Goal: Information Seeking & Learning: Learn about a topic

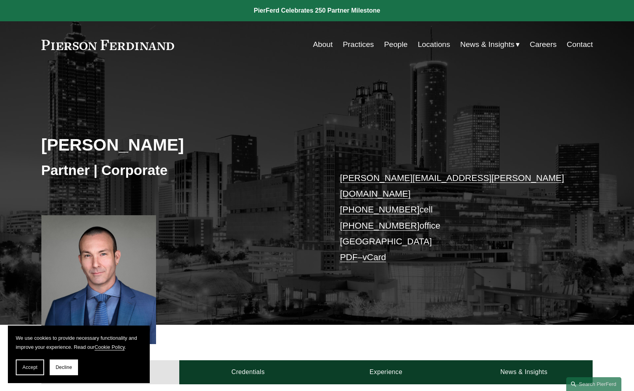
click at [352, 44] on link "Practices" at bounding box center [358, 44] width 31 height 15
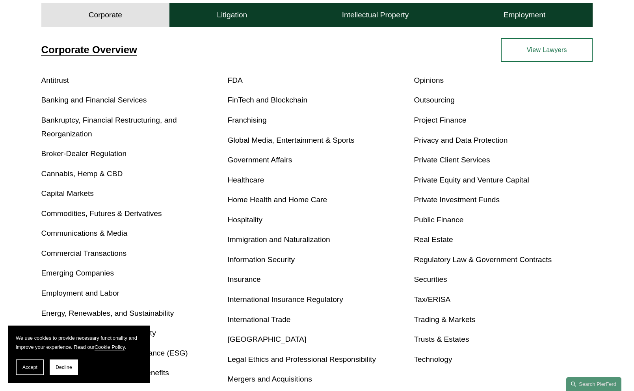
scroll to position [276, 0]
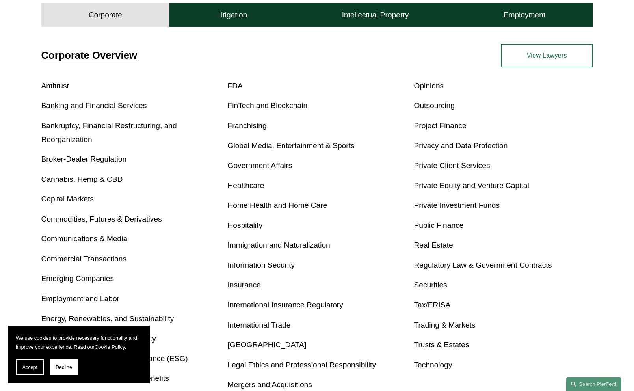
click at [257, 126] on link "Franchising" at bounding box center [247, 125] width 39 height 8
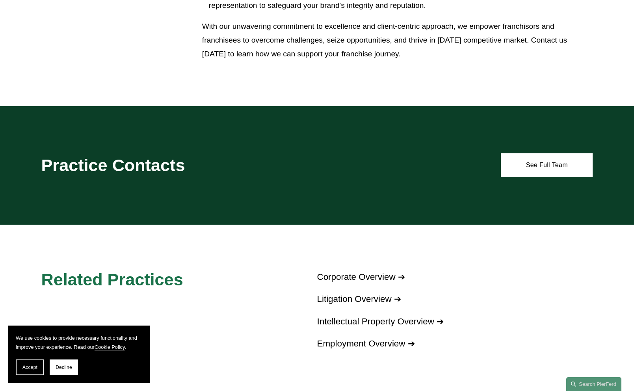
scroll to position [670, 0]
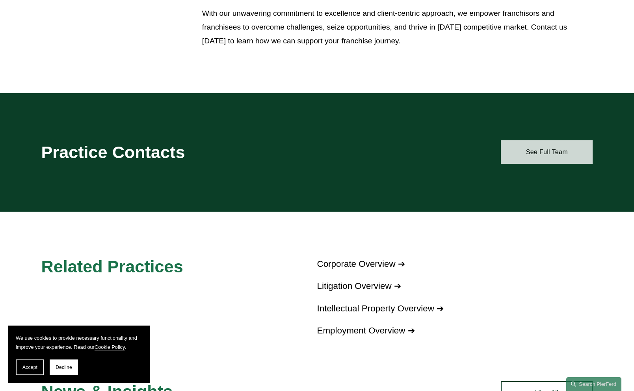
click at [533, 158] on link "See Full Team" at bounding box center [547, 152] width 92 height 24
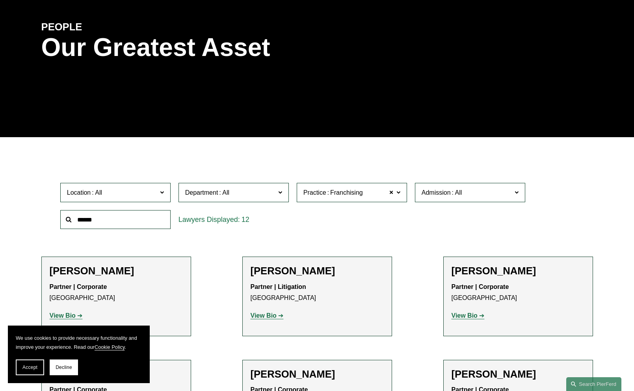
scroll to position [79, 0]
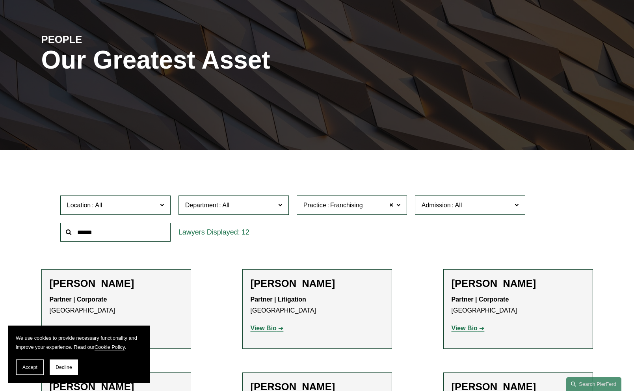
click at [116, 237] on input "text" at bounding box center [115, 232] width 110 height 19
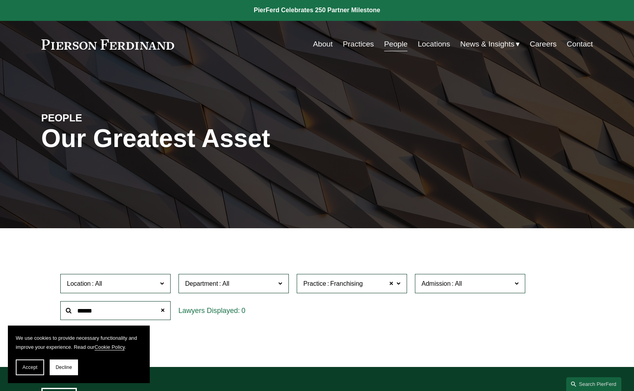
scroll to position [0, 0]
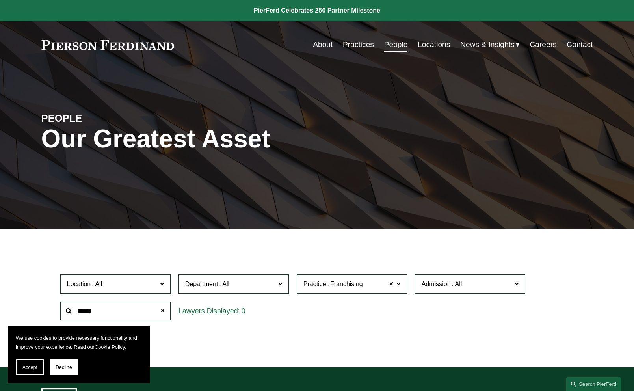
type input "******"
click at [319, 42] on link "About" at bounding box center [323, 44] width 20 height 15
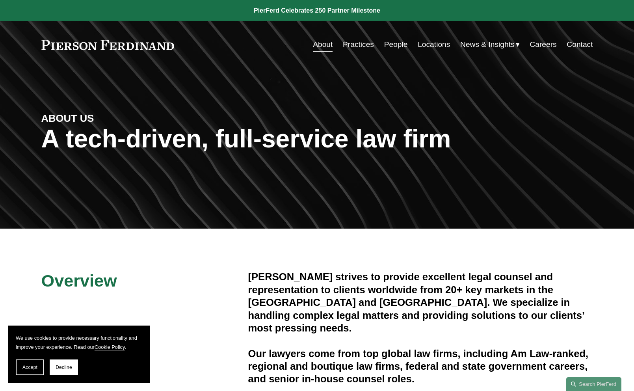
click at [393, 45] on link "People" at bounding box center [396, 44] width 24 height 15
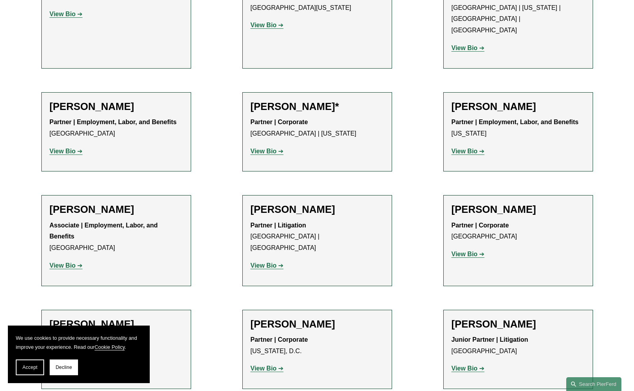
scroll to position [3312, 0]
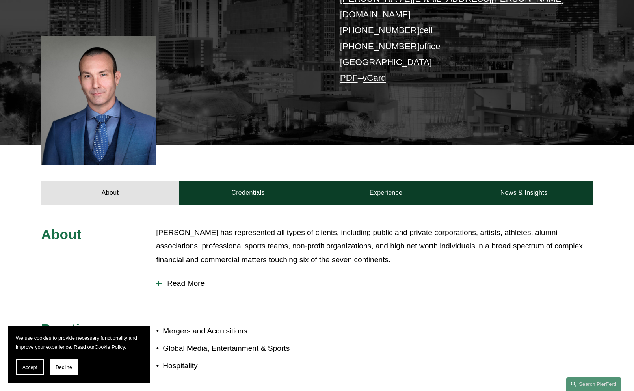
scroll to position [197, 0]
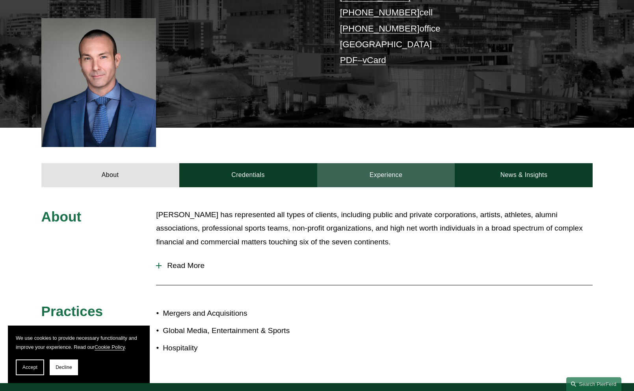
click at [391, 163] on link "Experience" at bounding box center [386, 175] width 138 height 24
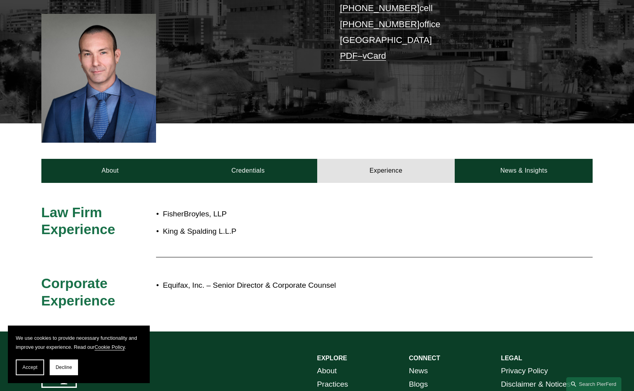
scroll to position [185, 0]
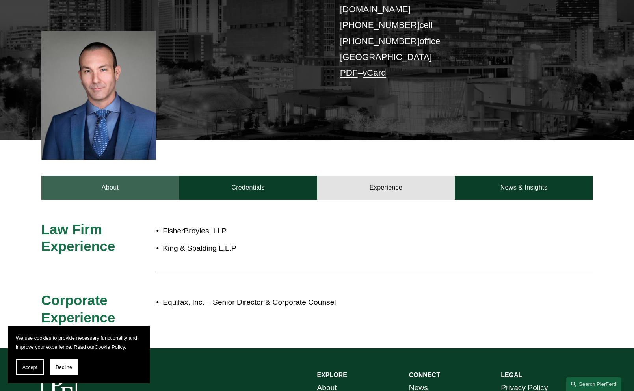
click at [122, 179] on link "About" at bounding box center [110, 188] width 138 height 24
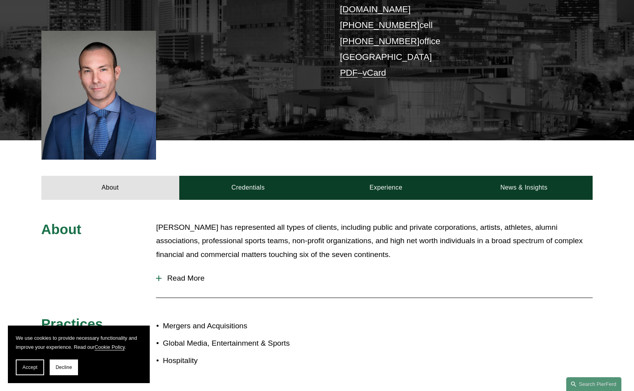
click at [161, 278] on div at bounding box center [159, 278] width 6 height 1
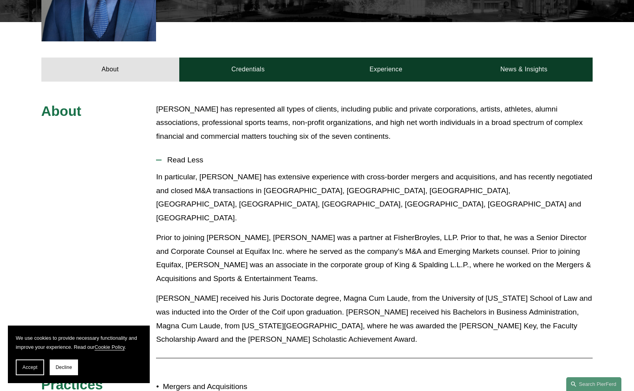
scroll to position [342, 0]
